Goal: Find specific page/section

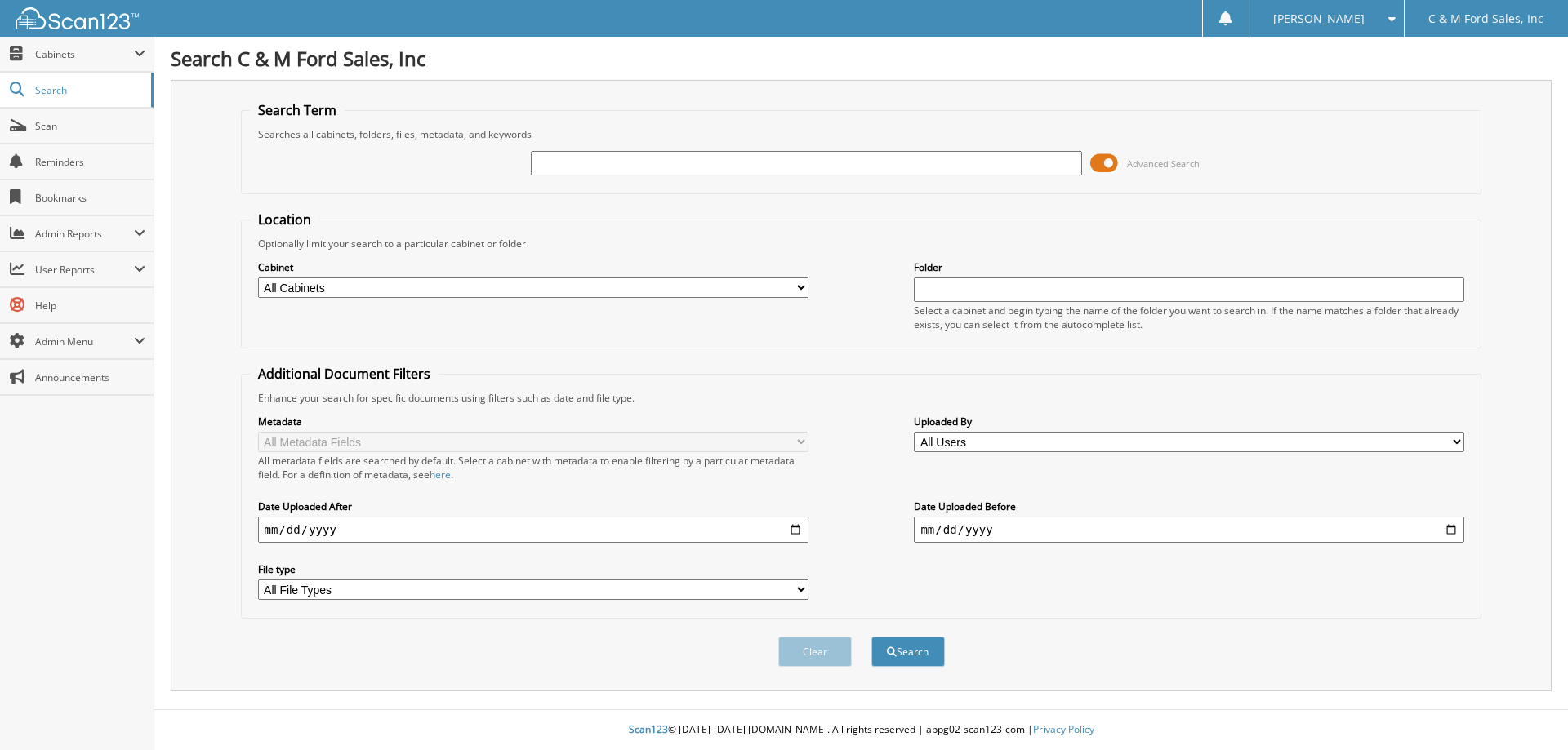
click at [797, 165] on input "text" at bounding box center [805, 163] width 550 height 25
type input "53273"
click at [871, 636] on button "Search" at bounding box center [908, 651] width 74 height 30
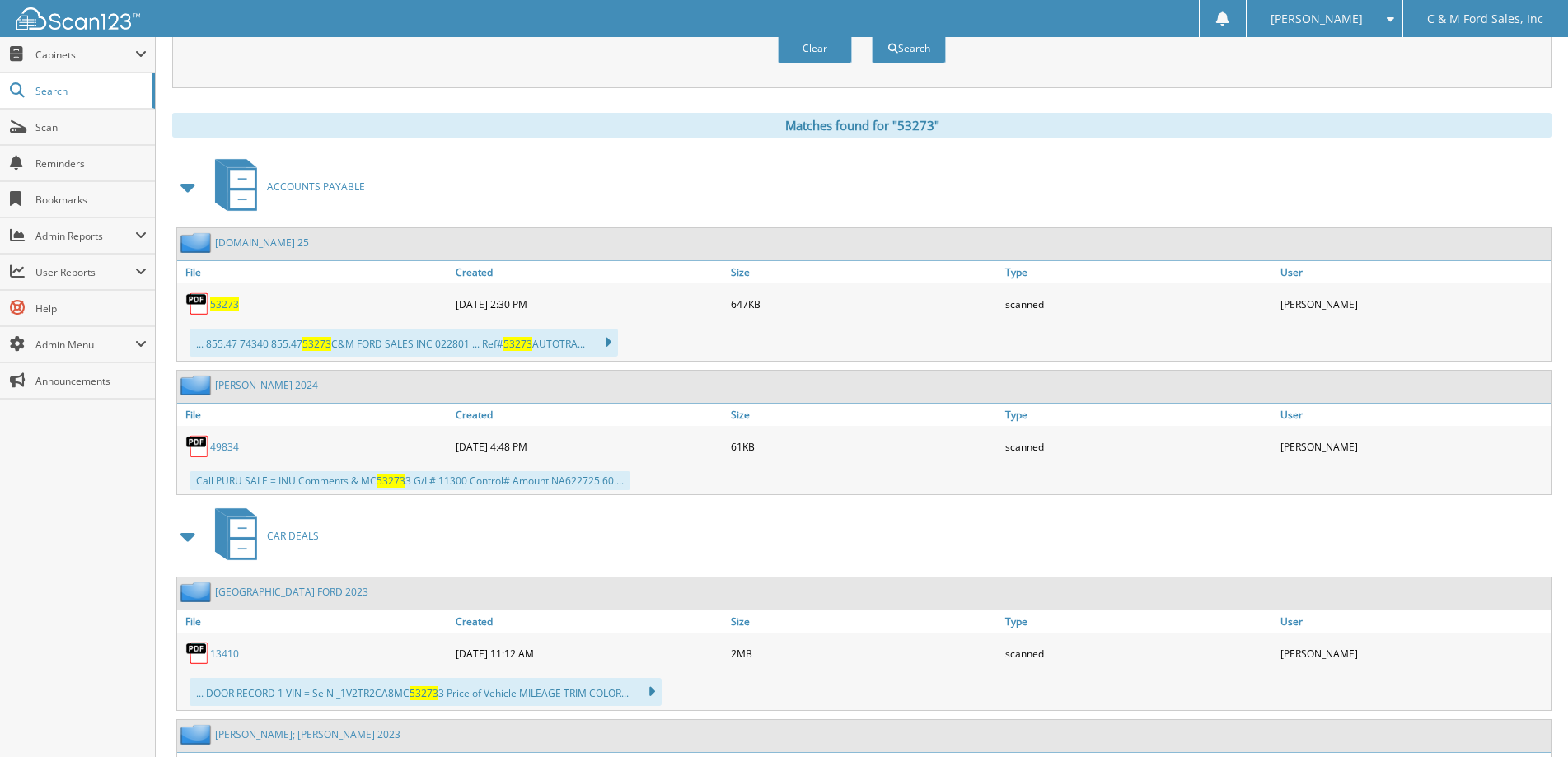
scroll to position [82, 0]
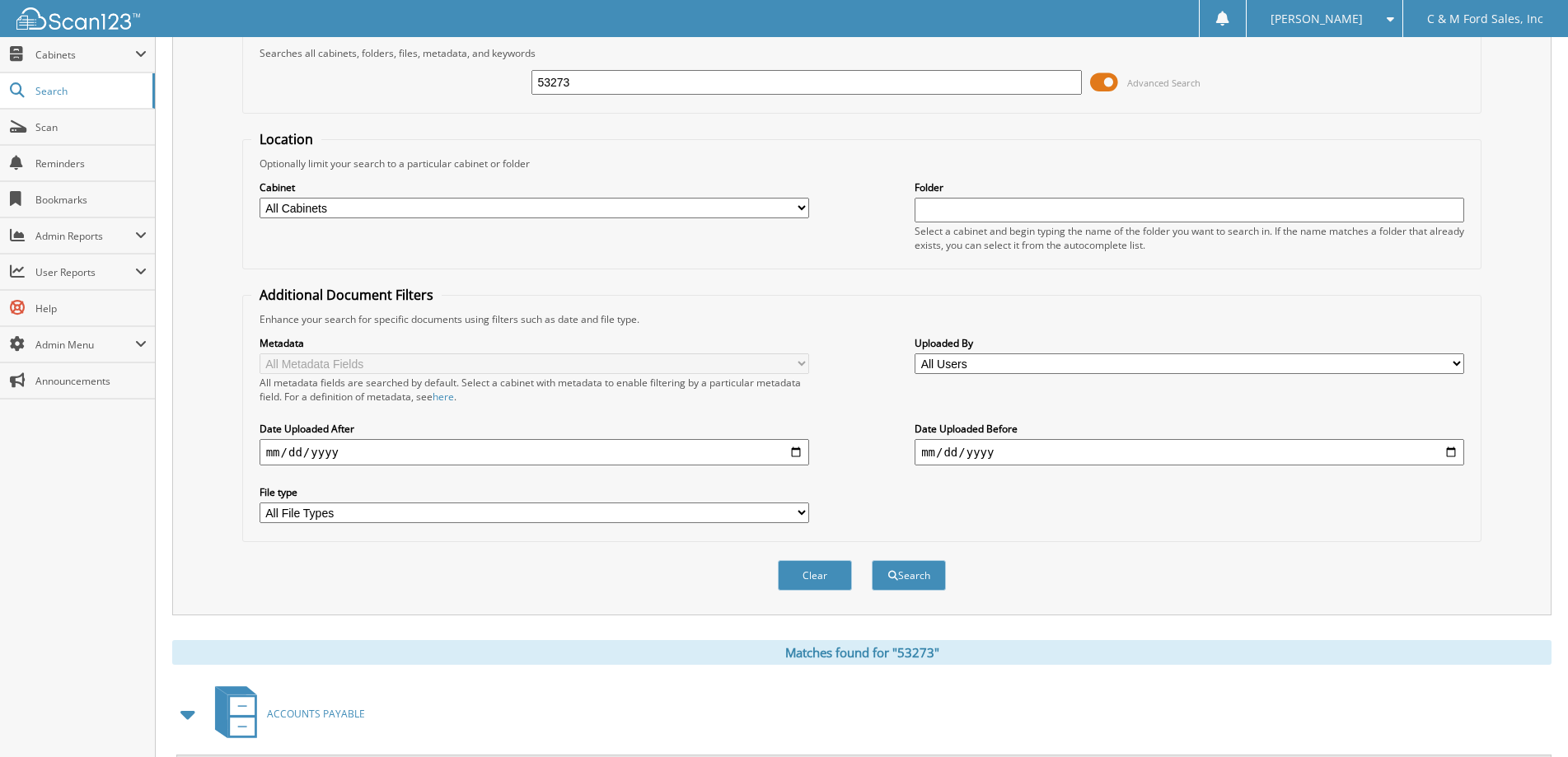
drag, startPoint x: 839, startPoint y: 83, endPoint x: 395, endPoint y: 5, distance: 450.8
click at [625, 87] on input "53273" at bounding box center [806, 82] width 549 height 25
type input "53272"
click at [872, 560] on button "Search" at bounding box center [909, 575] width 74 height 31
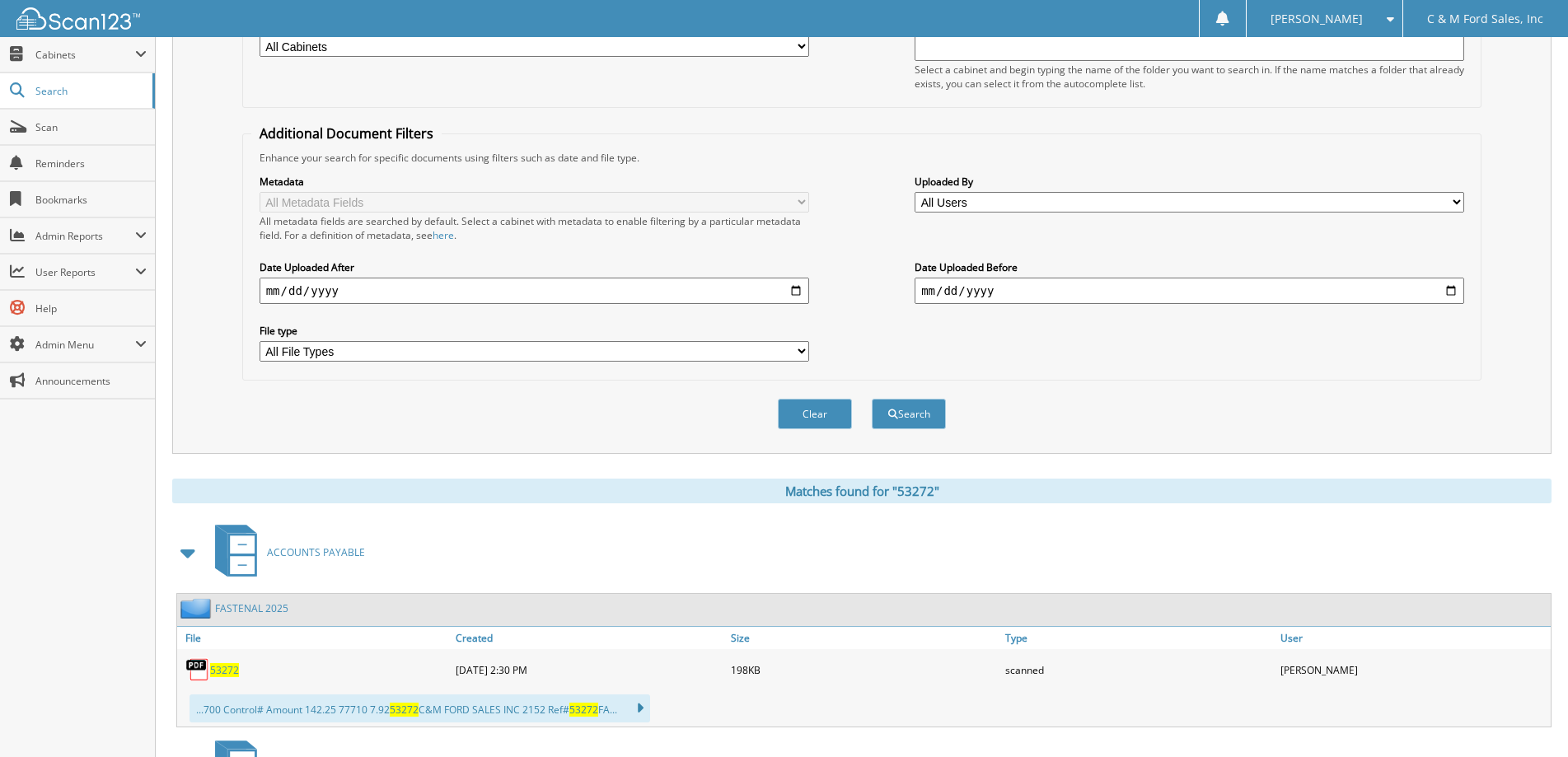
scroll to position [411, 0]
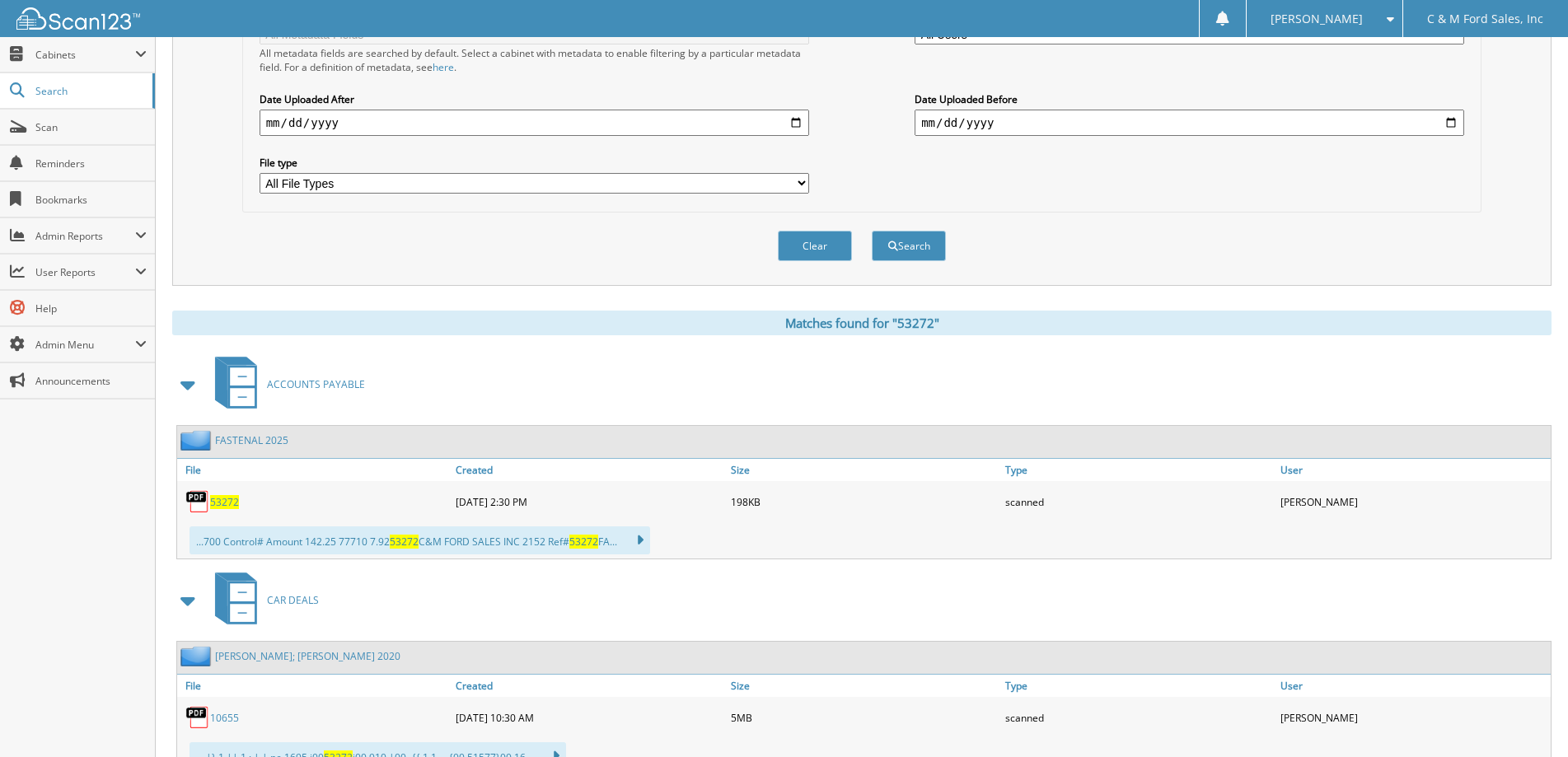
click at [214, 500] on span "53272" at bounding box center [224, 501] width 29 height 14
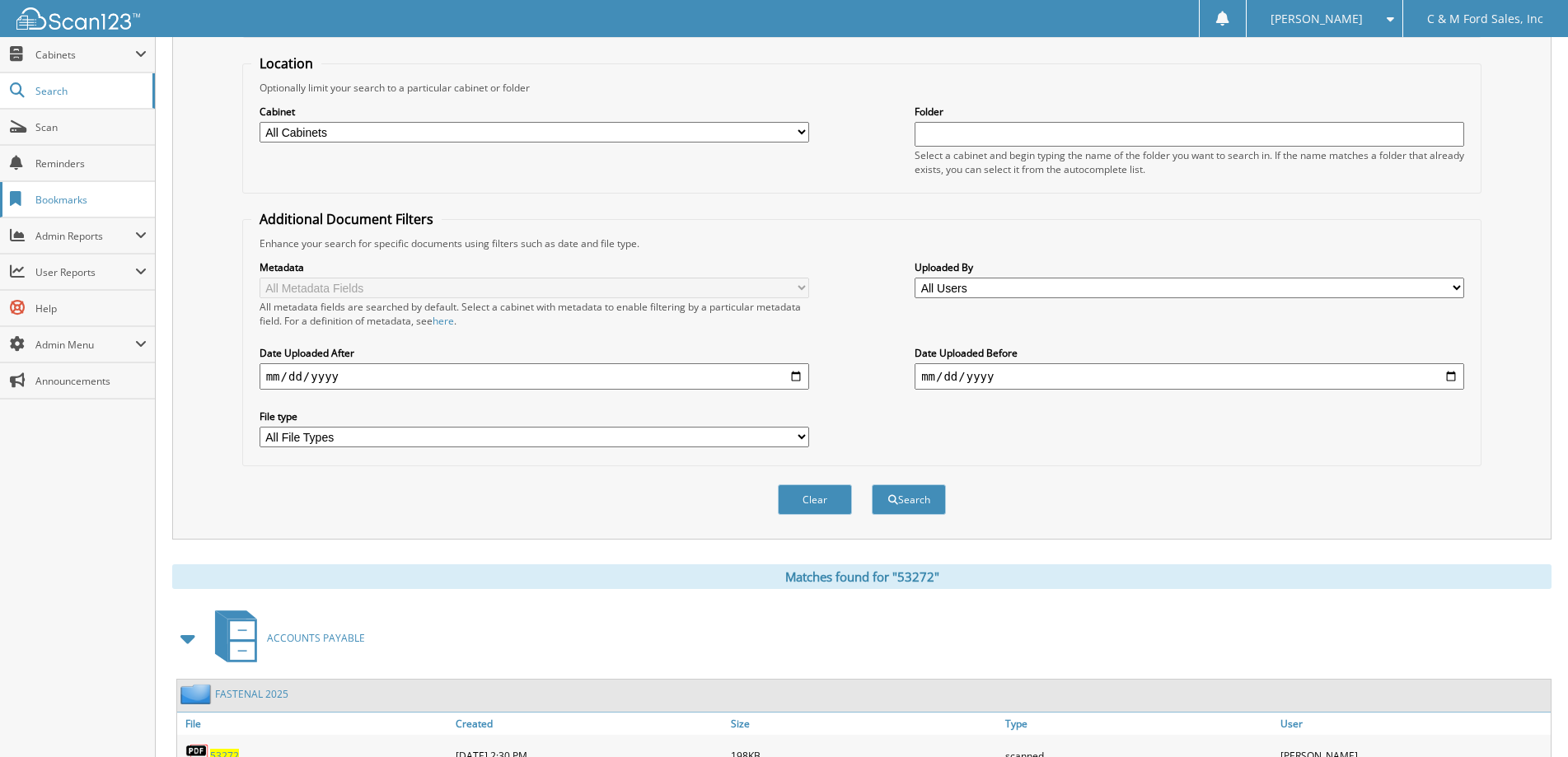
scroll to position [0, 0]
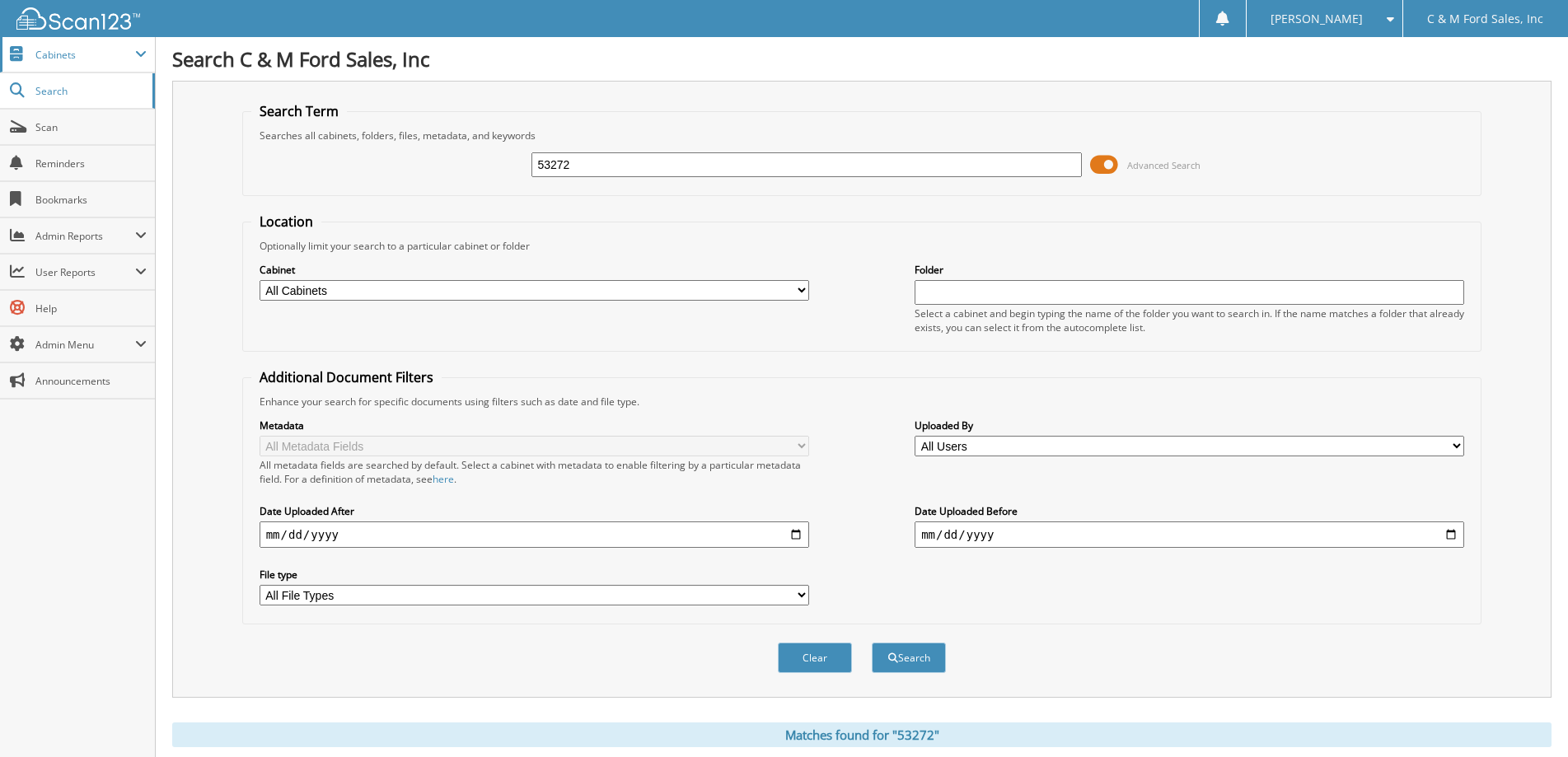
click at [112, 58] on span "Cabinets" at bounding box center [85, 54] width 100 height 14
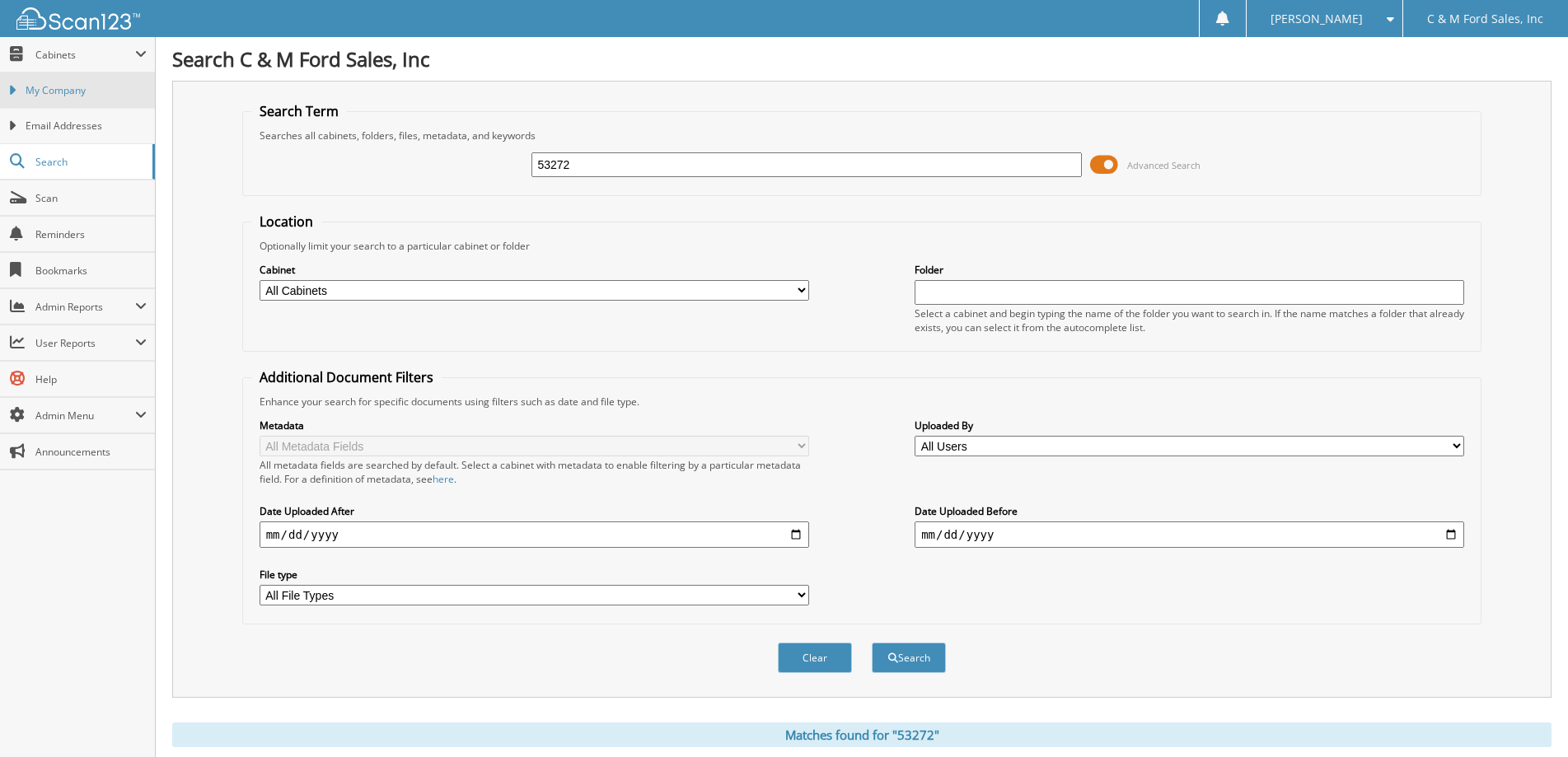
click at [78, 92] on span "My Company" at bounding box center [86, 91] width 121 height 15
